Goal: Information Seeking & Learning: Learn about a topic

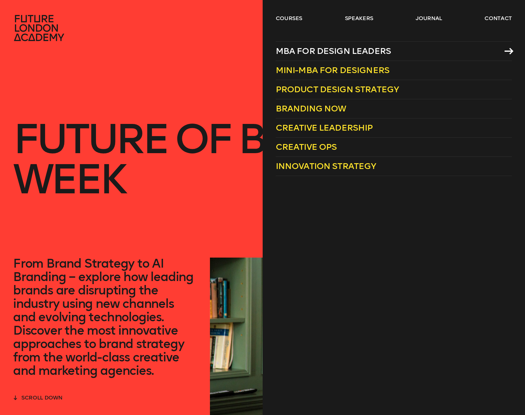
click at [317, 46] on link "MBA for Design Leaders" at bounding box center [394, 50] width 236 height 19
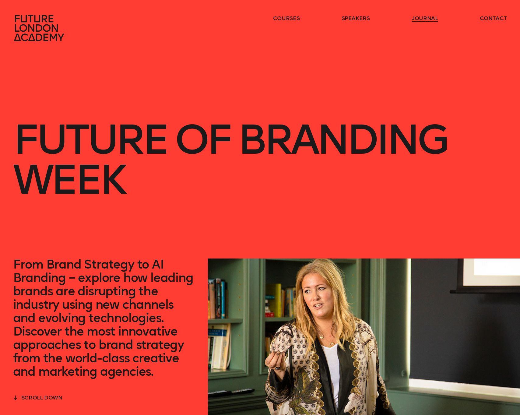
click at [426, 18] on link "journal" at bounding box center [425, 18] width 26 height 7
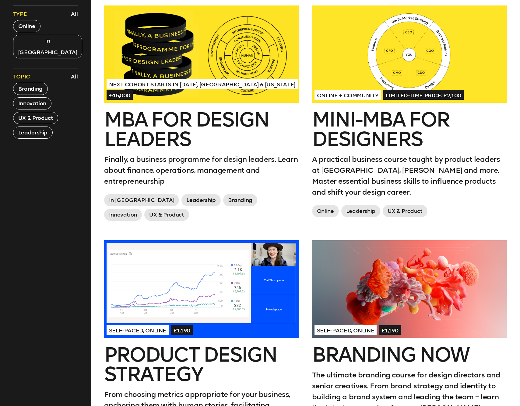
scroll to position [251, 0]
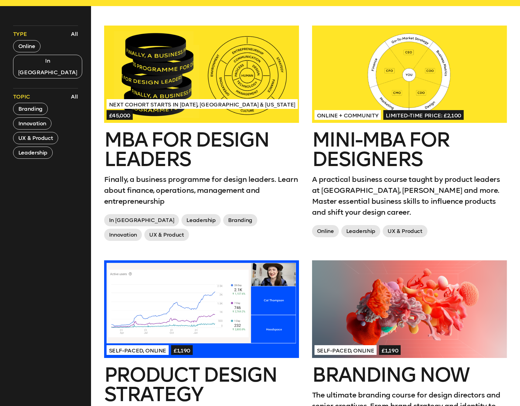
click at [256, 78] on div at bounding box center [201, 74] width 195 height 97
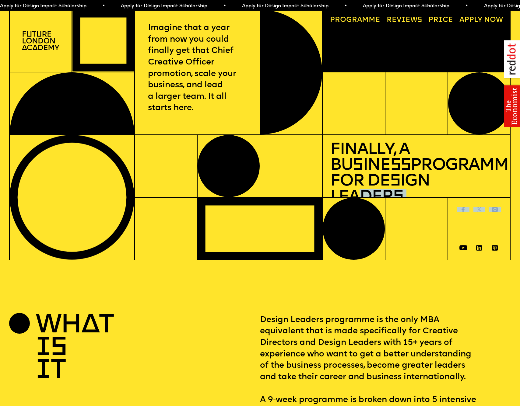
drag, startPoint x: 428, startPoint y: 177, endPoint x: 603, endPoint y: 209, distance: 177.5
click at [520, 209] on html "Apply for Design Impact Scholarship • Apply for Design Impact Scholarship • App…" at bounding box center [260, 203] width 520 height 406
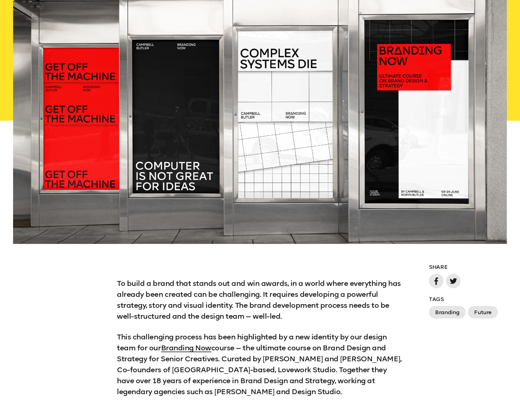
scroll to position [209, 0]
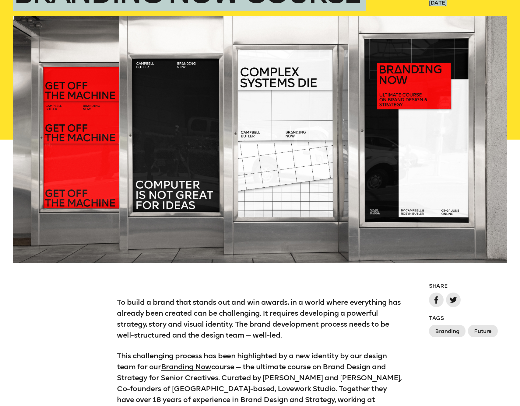
drag, startPoint x: 419, startPoint y: 76, endPoint x: 573, endPoint y: 90, distance: 154.9
drag, startPoint x: 466, startPoint y: 73, endPoint x: 584, endPoint y: 116, distance: 125.6
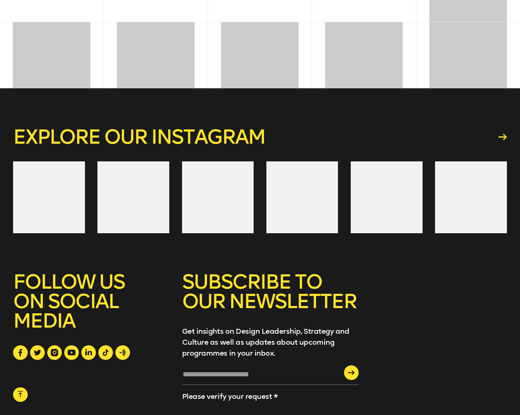
scroll to position [2454, 0]
